Goal: Task Accomplishment & Management: Manage account settings

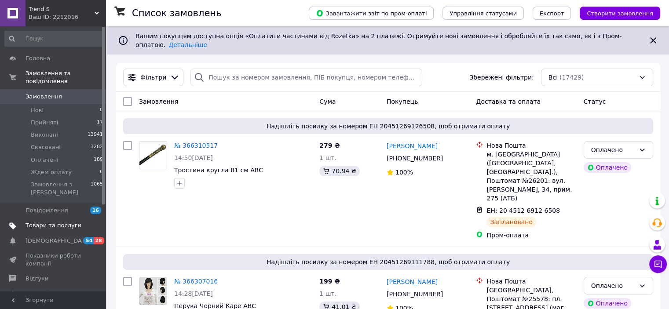
click at [60, 218] on link "Товари та послуги" at bounding box center [54, 225] width 108 height 15
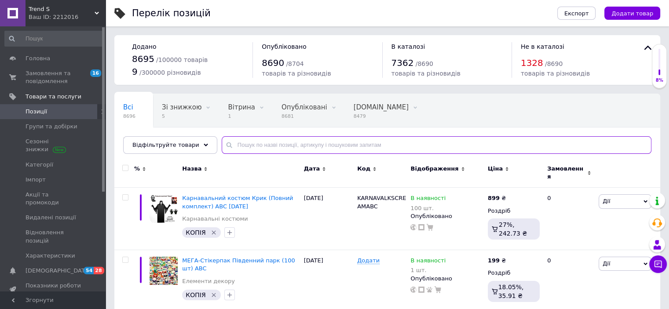
click at [353, 144] on input "text" at bounding box center [437, 145] width 430 height 18
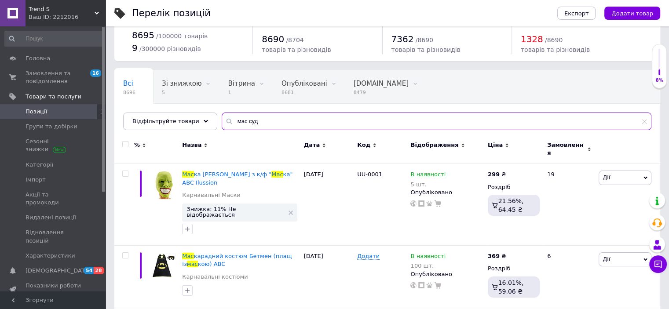
scroll to position [88, 0]
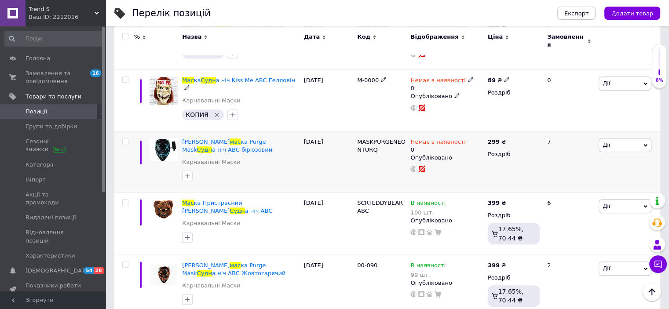
scroll to position [723, 0]
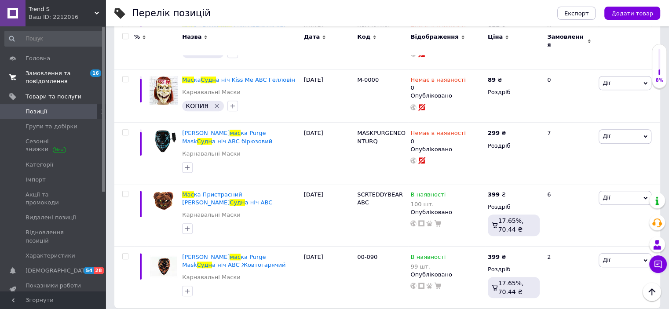
type input "мас судн"
click at [62, 75] on span "Замовлення та повідомлення" at bounding box center [54, 77] width 56 height 16
